Goal: Task Accomplishment & Management: Use online tool/utility

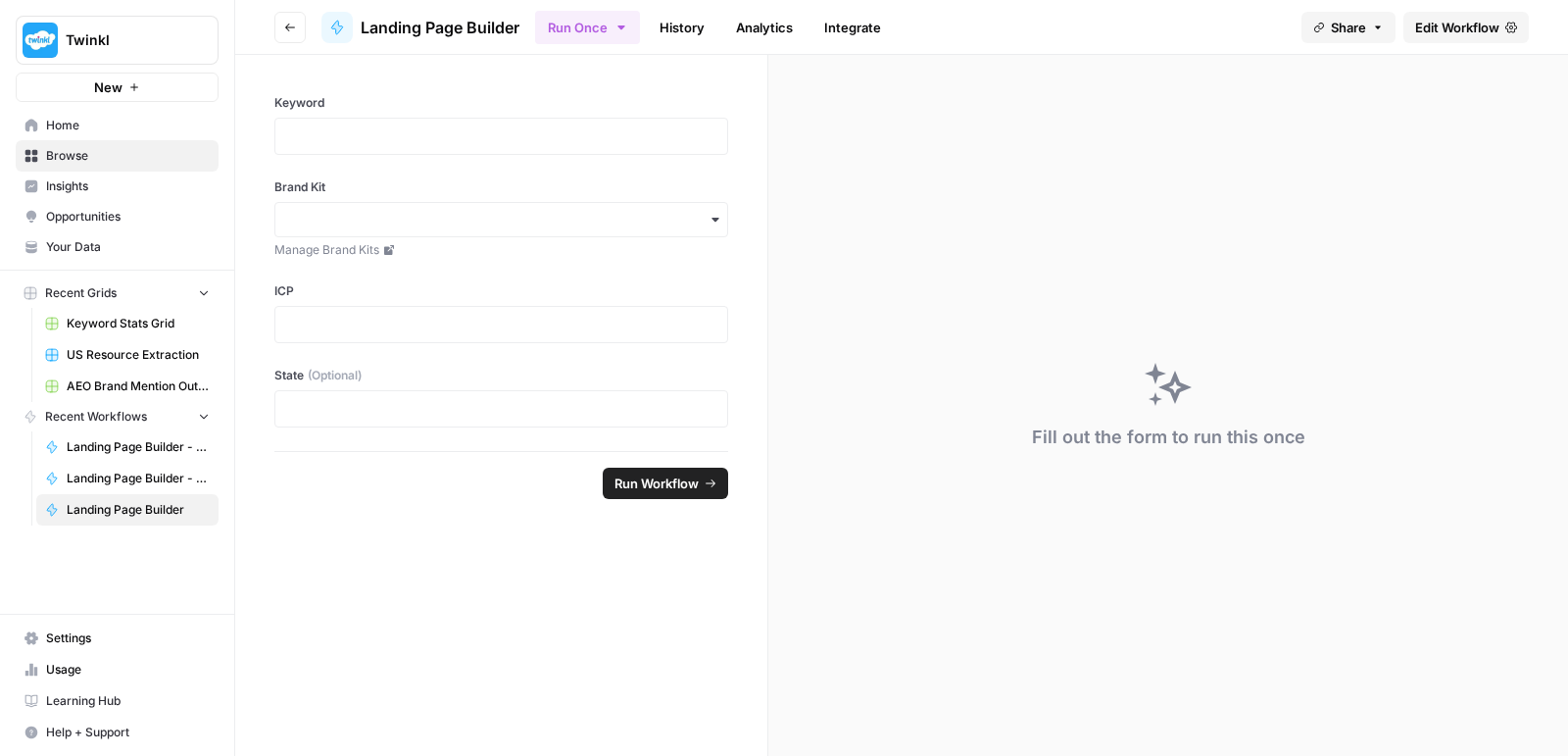
click at [300, 31] on button "Go back" at bounding box center [290, 27] width 31 height 31
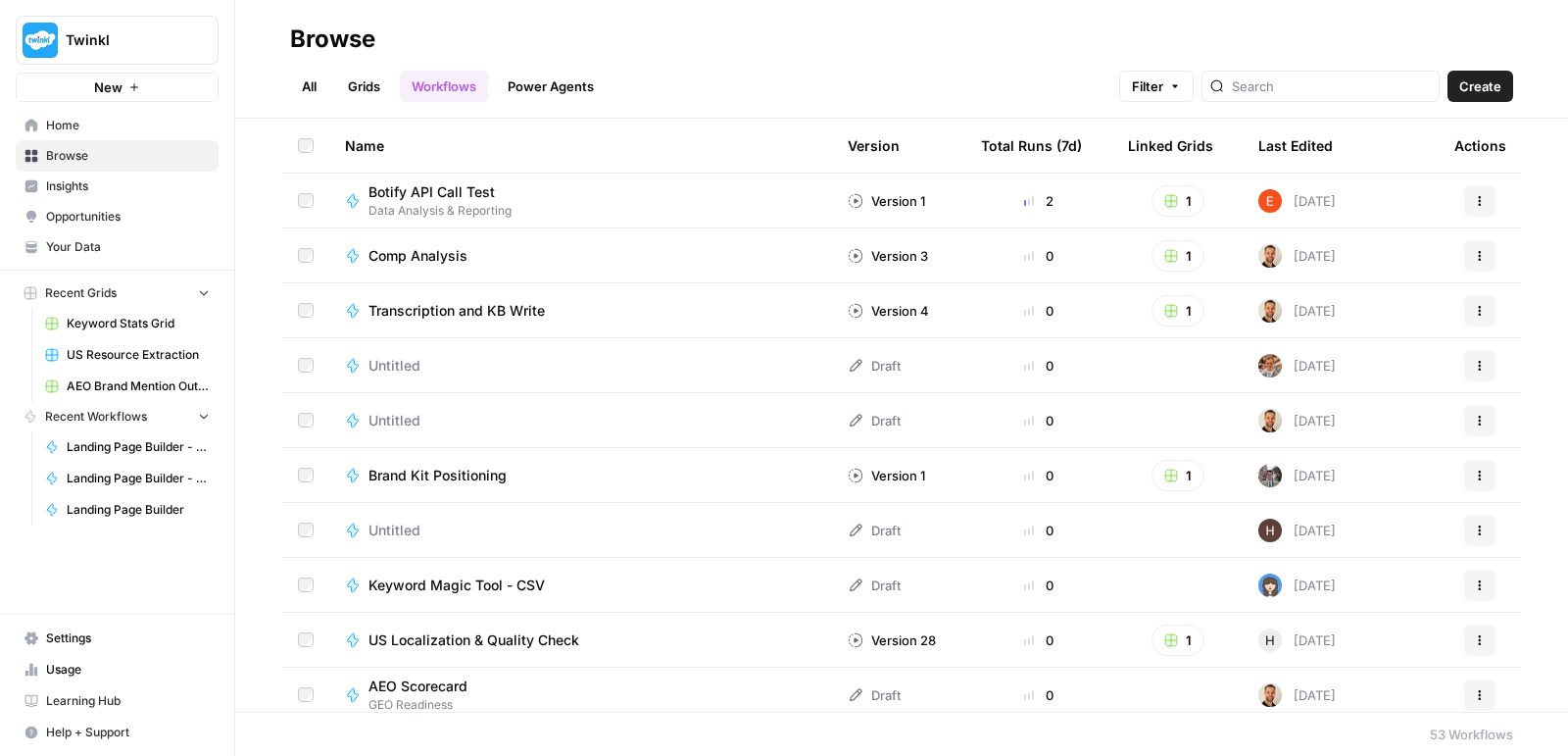
click at [88, 177] on span "Insights" at bounding box center [128, 186] width 163 height 18
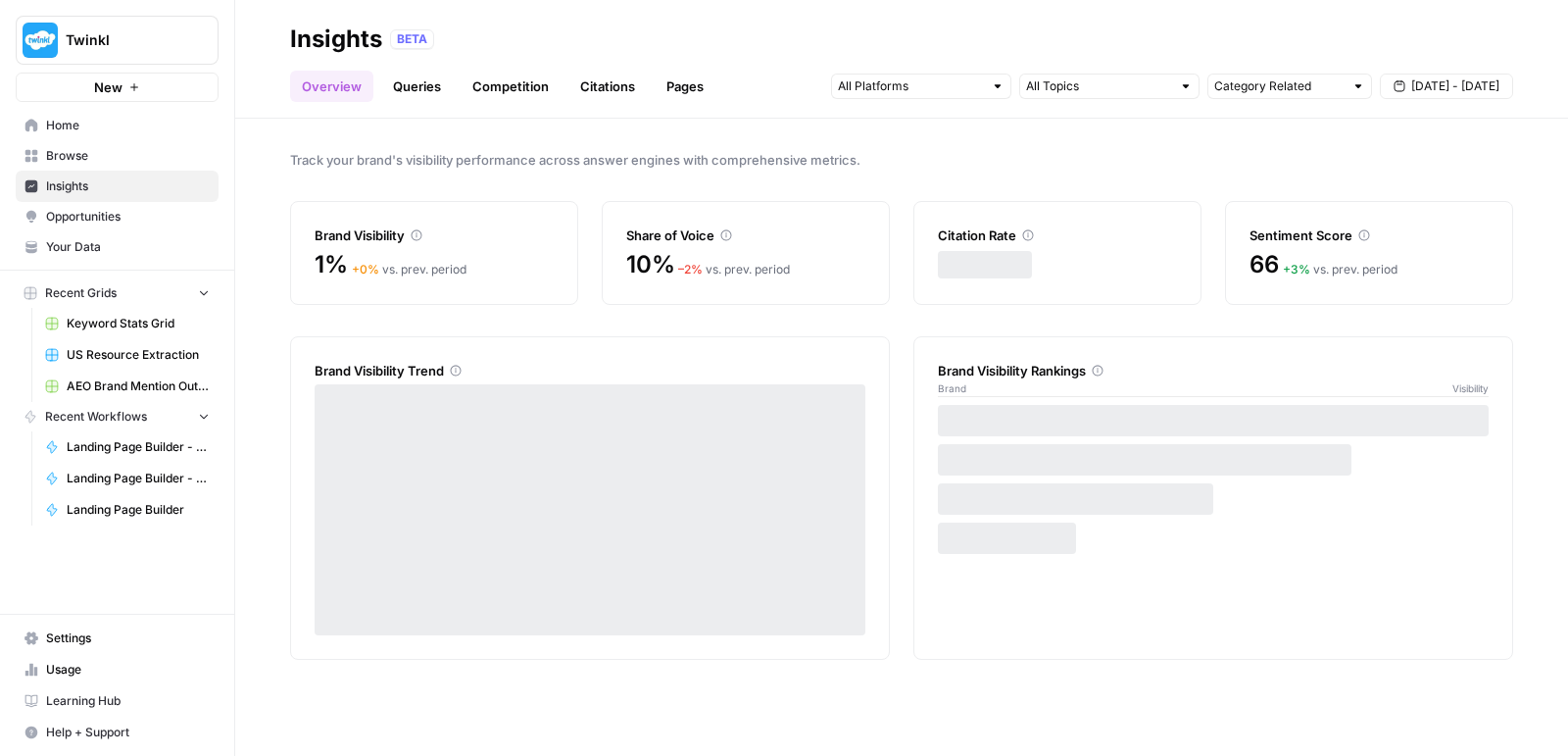
click at [85, 136] on link "Home" at bounding box center [118, 125] width 203 height 31
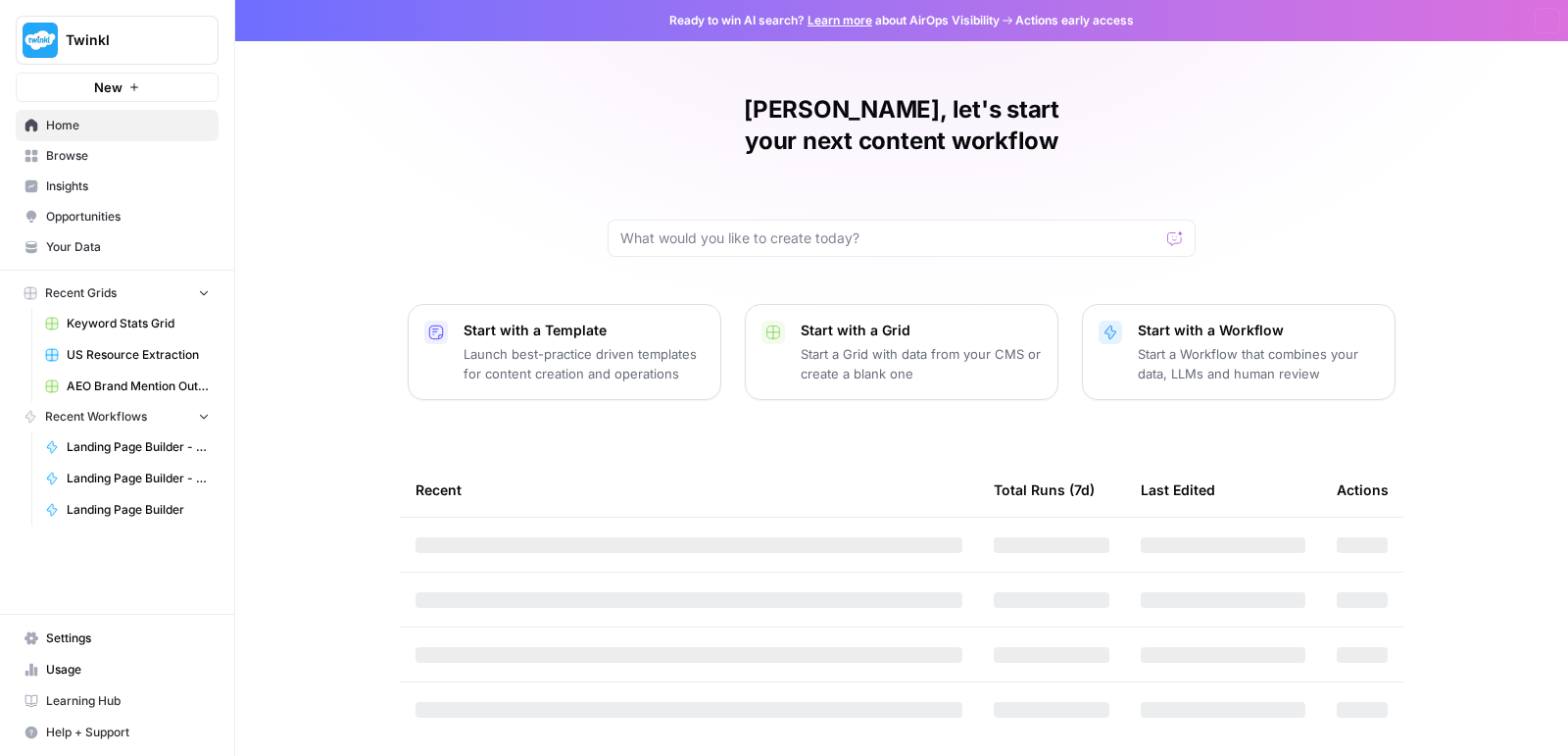
click at [82, 147] on span "Browse" at bounding box center [128, 156] width 163 height 18
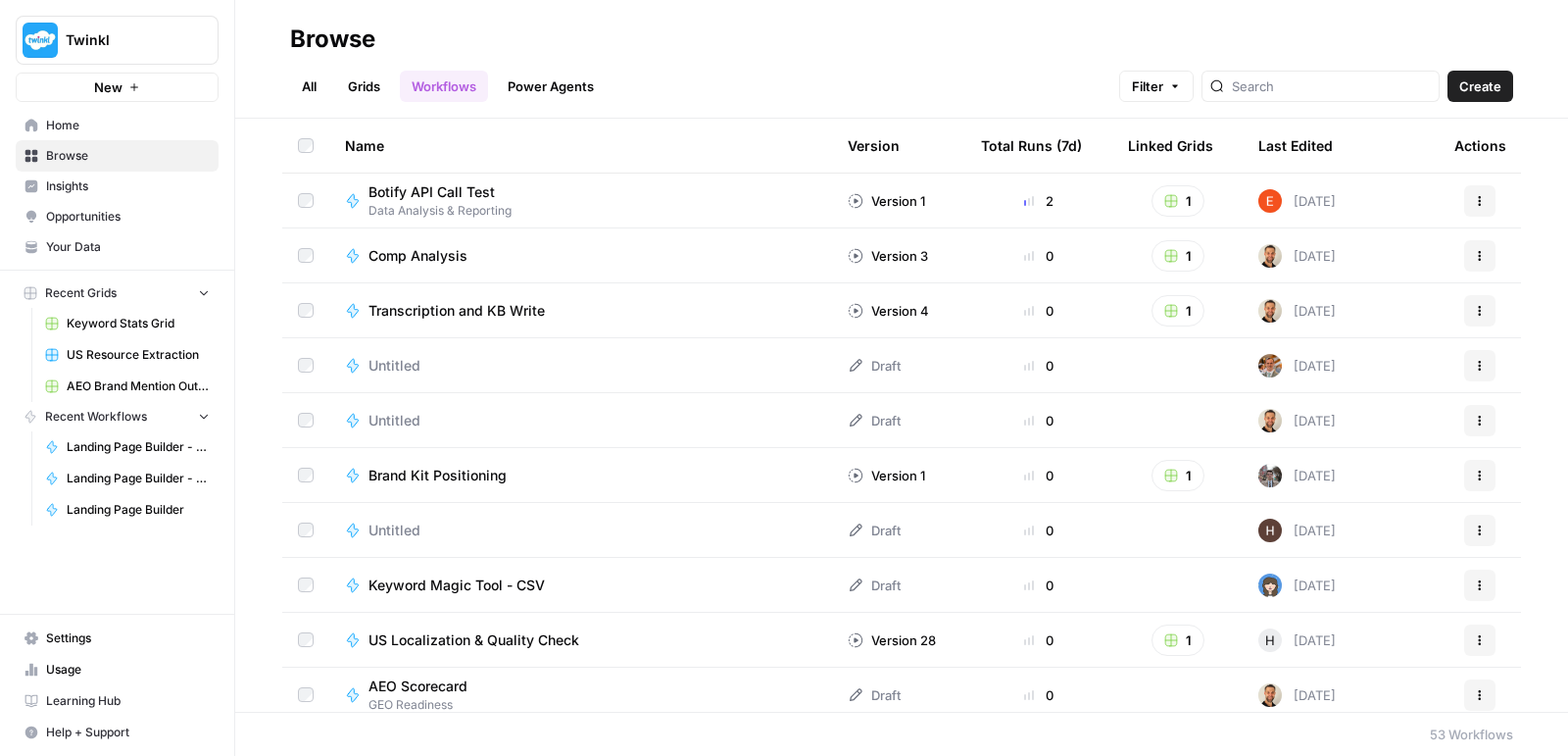
click at [323, 71] on link "All" at bounding box center [309, 86] width 38 height 31
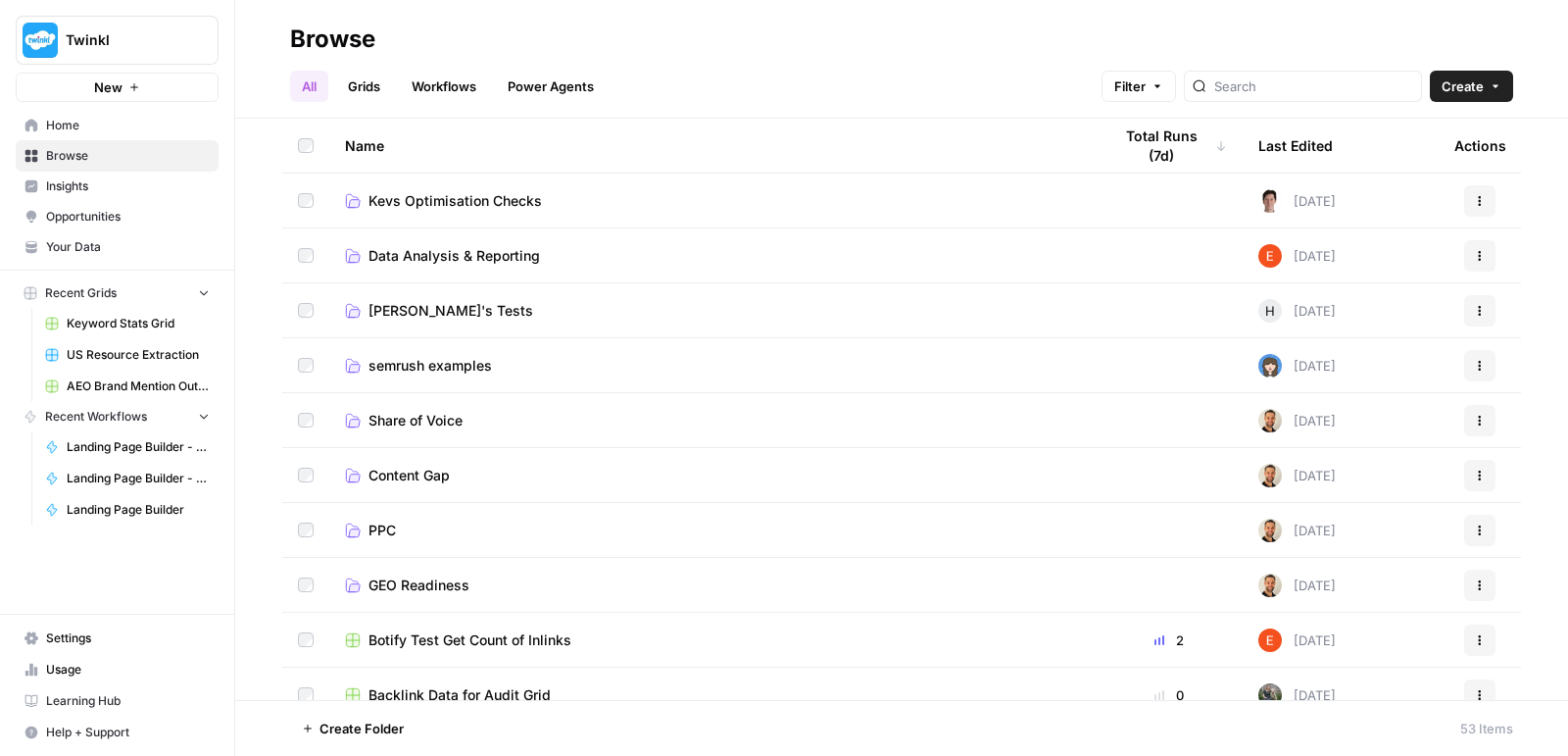
click at [380, 537] on span "PPC" at bounding box center [383, 530] width 28 height 20
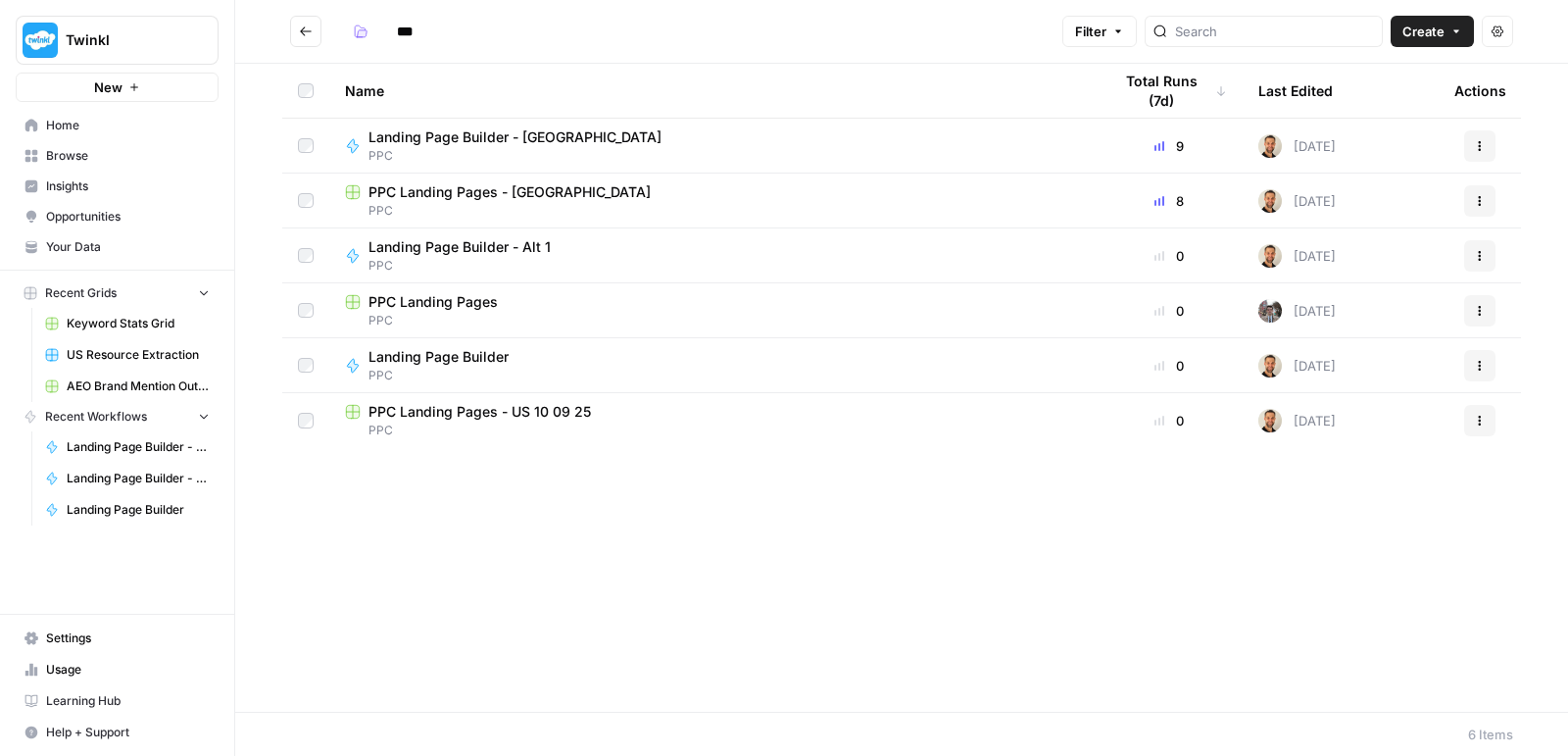
click at [489, 202] on span "PPC" at bounding box center [712, 211] width 735 height 18
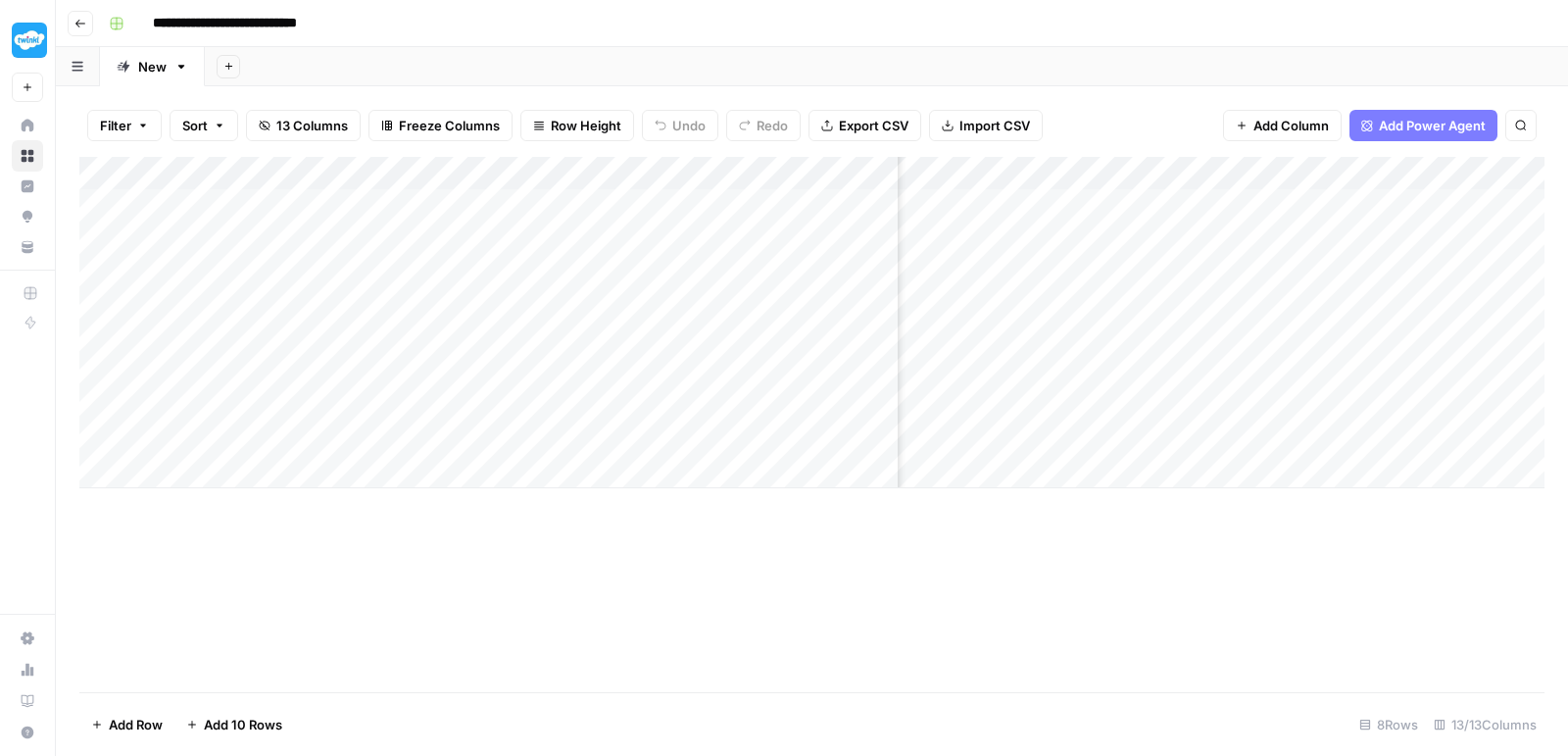
scroll to position [0, 1226]
click at [994, 208] on div "Add Column" at bounding box center [812, 322] width 1465 height 332
click at [1062, 199] on div "Add Column" at bounding box center [812, 322] width 1465 height 332
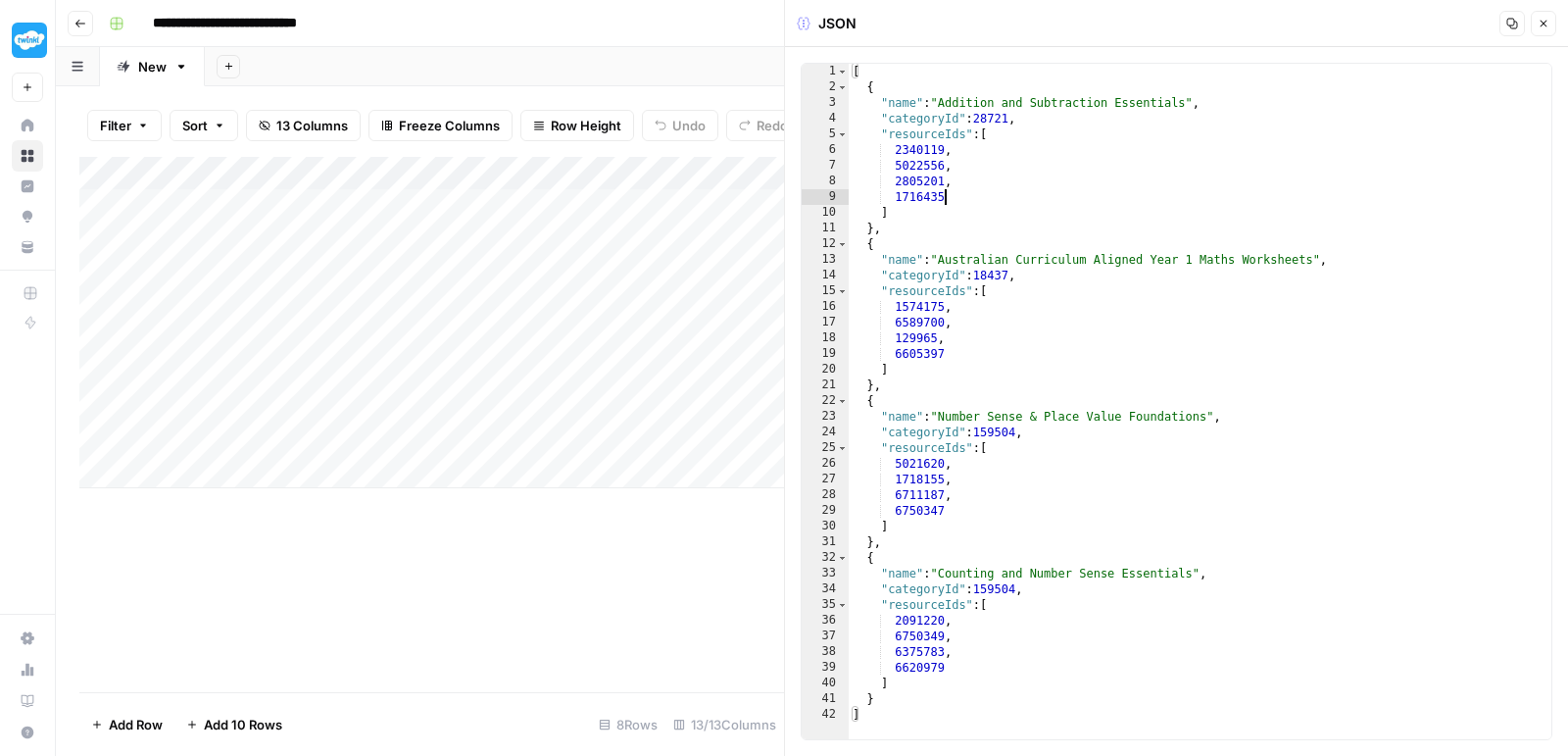
click at [1062, 199] on div "[ { "name" : "Addition and Subtraction Essentials" , "categoryId" : 28721 , "re…" at bounding box center [1200, 417] width 703 height 707
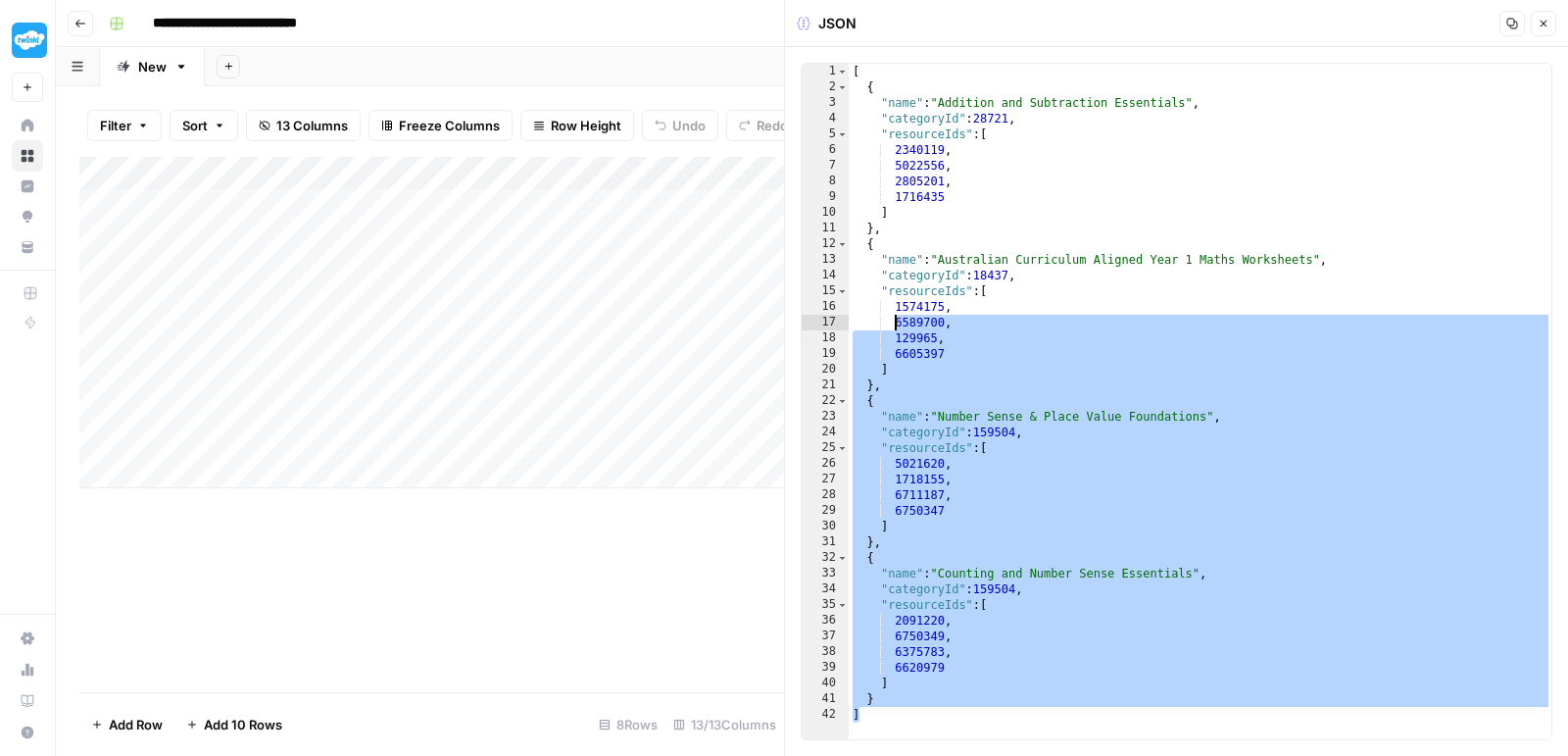
drag, startPoint x: 871, startPoint y: 718, endPoint x: 895, endPoint y: 330, distance: 388.7
click at [895, 330] on div "[ { "name" : "Addition and Subtraction Essentials" , "categoryId" : 28721 , "re…" at bounding box center [1200, 417] width 703 height 707
type textarea "**********"
click at [1551, 31] on button "Close" at bounding box center [1544, 24] width 26 height 26
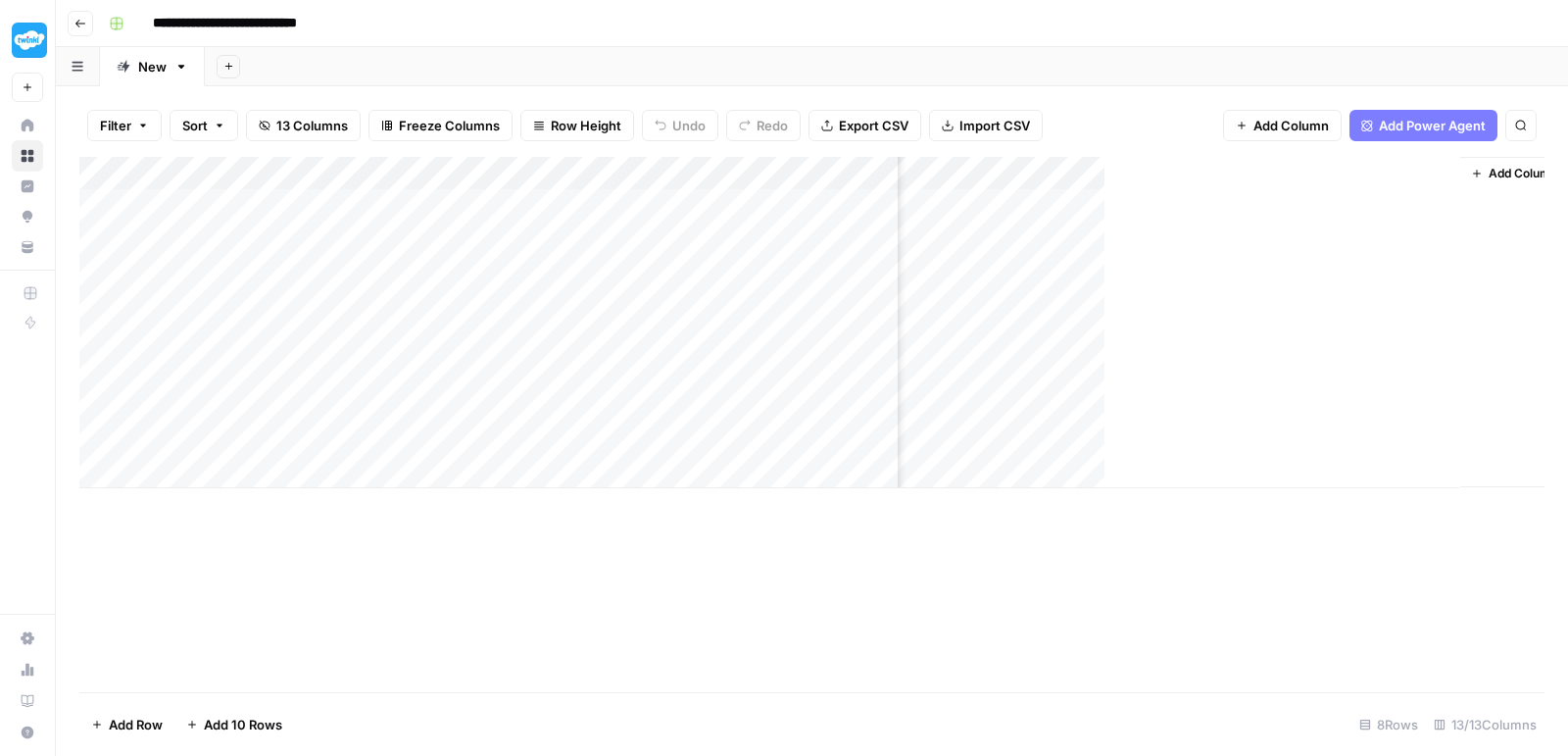
scroll to position [0, 1203]
